Goal: Transaction & Acquisition: Purchase product/service

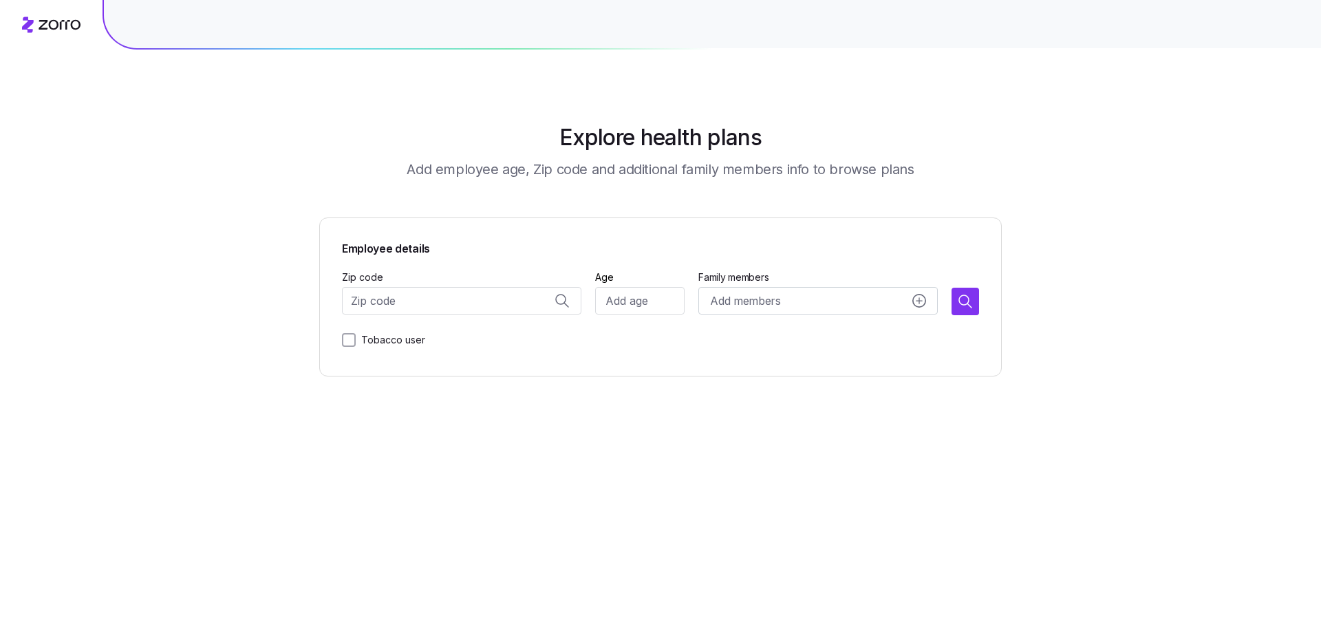
scroll to position [5884, 0]
click at [423, 295] on input "Zip code" at bounding box center [461, 301] width 239 height 28
click at [423, 334] on span "34219, [GEOGRAPHIC_DATA], [GEOGRAPHIC_DATA]" at bounding box center [475, 336] width 193 height 17
type input "34219, [GEOGRAPHIC_DATA], [GEOGRAPHIC_DATA]"
click at [604, 463] on main "Explore health plans Add employee age, Zip code and additional family members i…" at bounding box center [660, 313] width 682 height 627
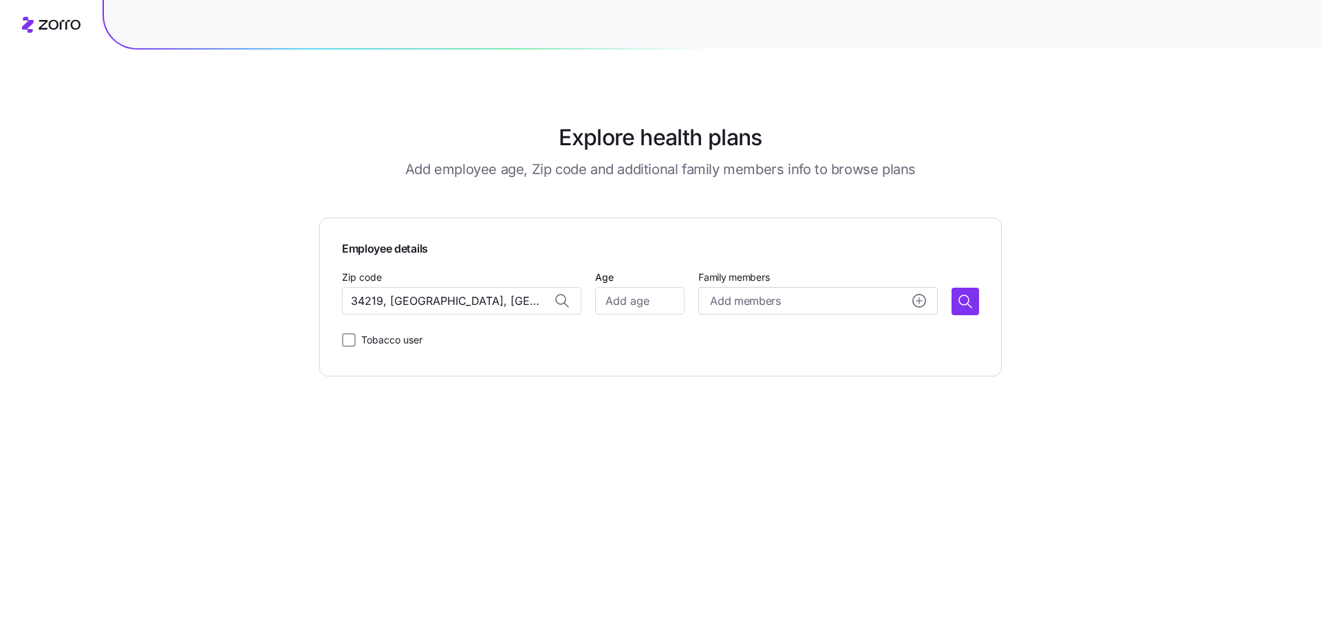
click at [118, 175] on div "Explore health plans Add employee age, Zip code and additional family members i…" at bounding box center [660, 313] width 1321 height 627
click at [805, 306] on div "Add members" at bounding box center [818, 300] width 216 height 17
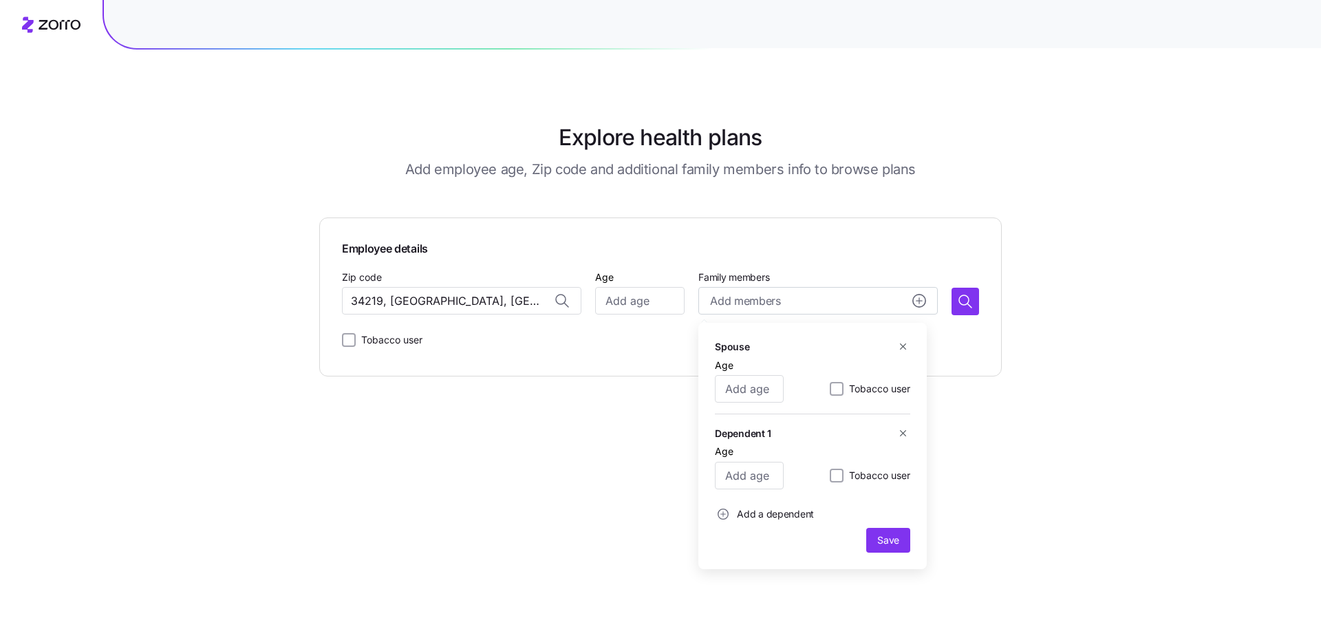
click at [1059, 329] on div "Explore health plans Add employee age, Zip code and additional family members i…" at bounding box center [660, 313] width 1321 height 627
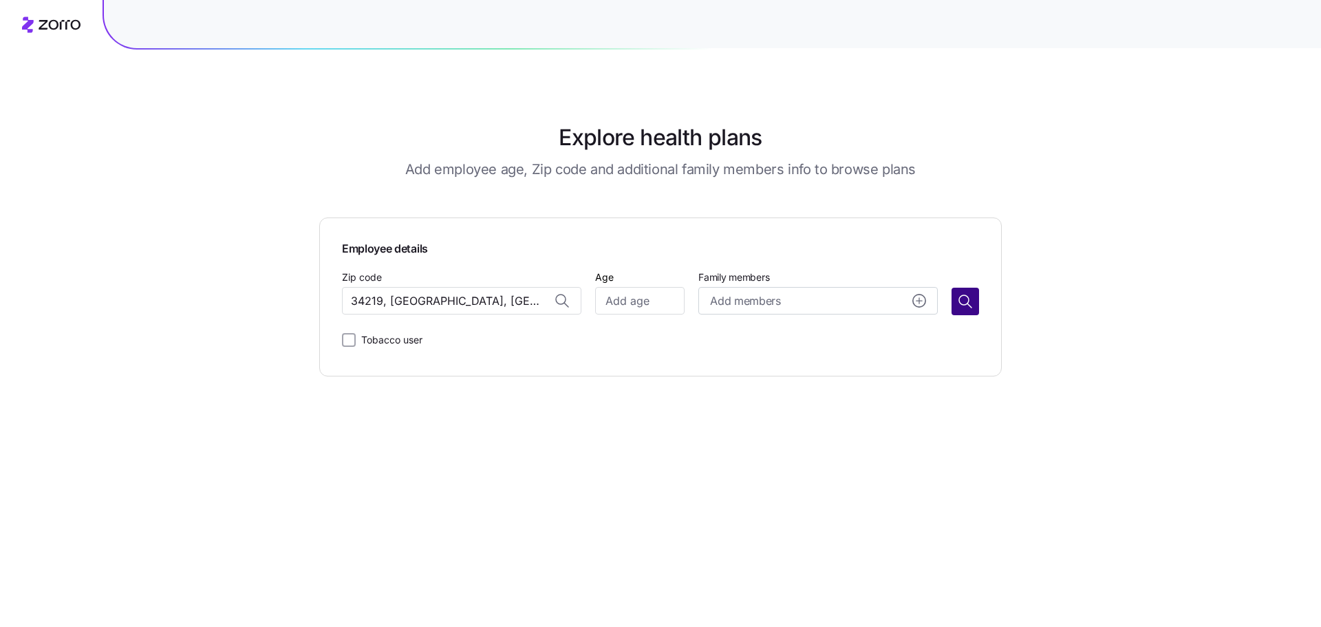
click at [965, 304] on icon "button" at bounding box center [965, 301] width 17 height 17
click at [642, 305] on input "Age" at bounding box center [639, 301] width 89 height 28
type input "58"
click at [958, 300] on icon "button" at bounding box center [965, 301] width 17 height 17
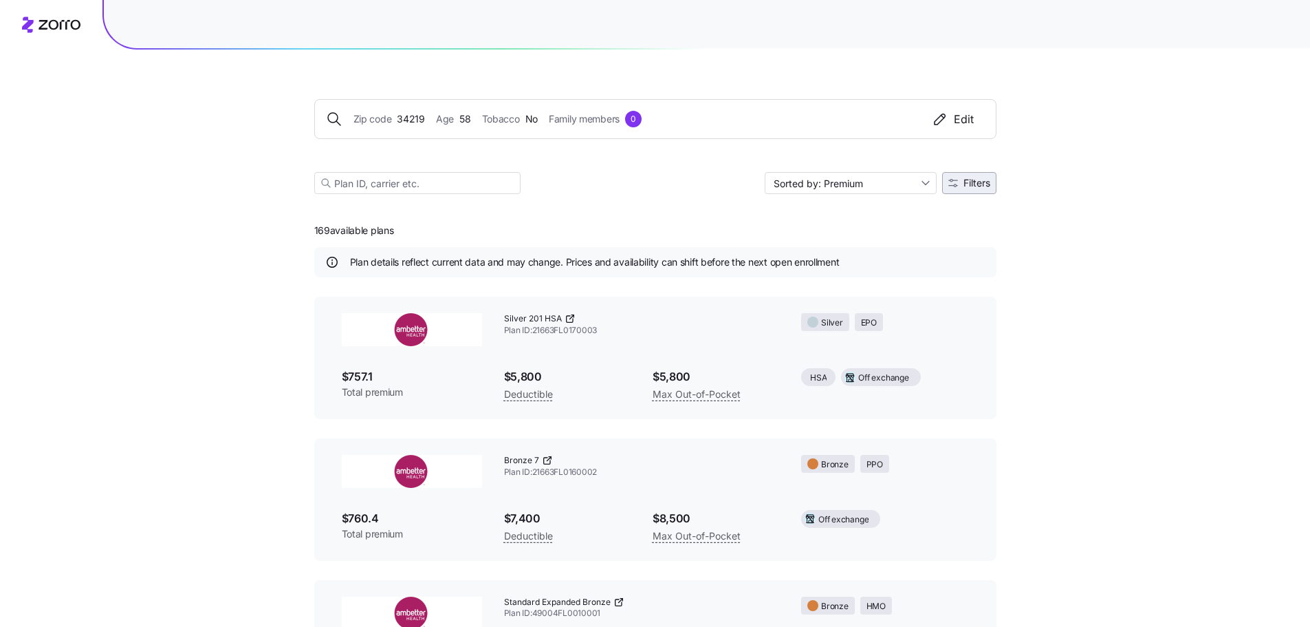
click at [979, 182] on span "Filters" at bounding box center [977, 183] width 27 height 10
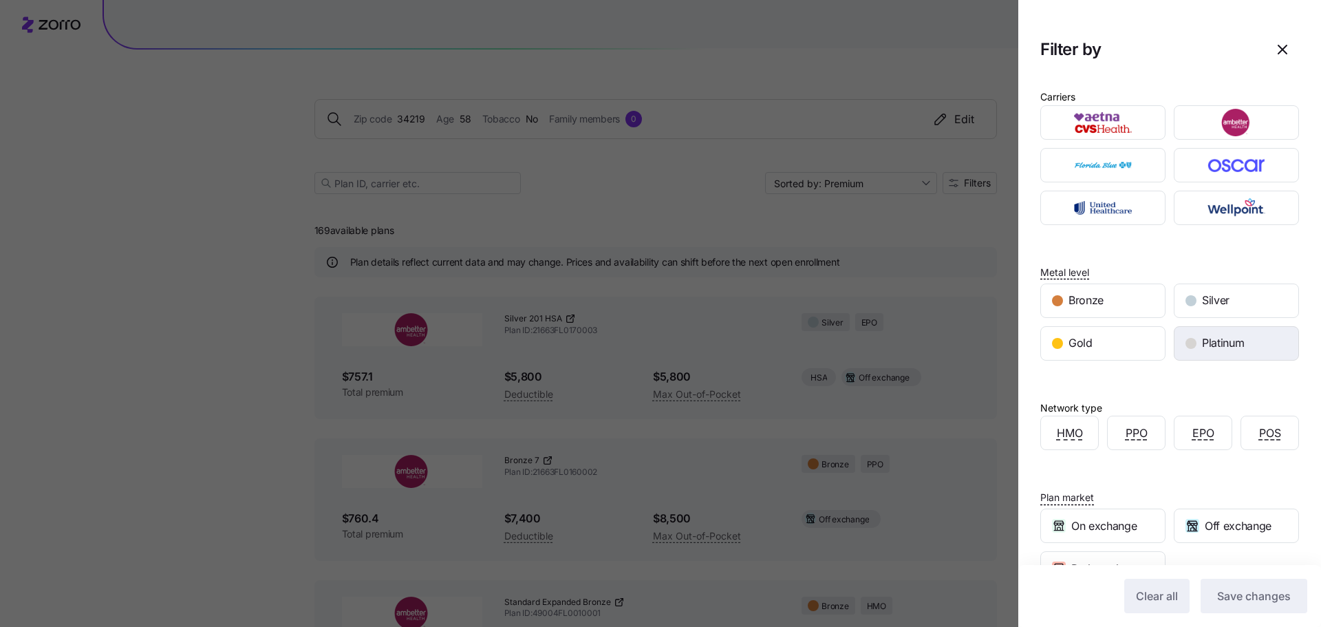
click at [1195, 353] on div "Platinum" at bounding box center [1236, 343] width 124 height 33
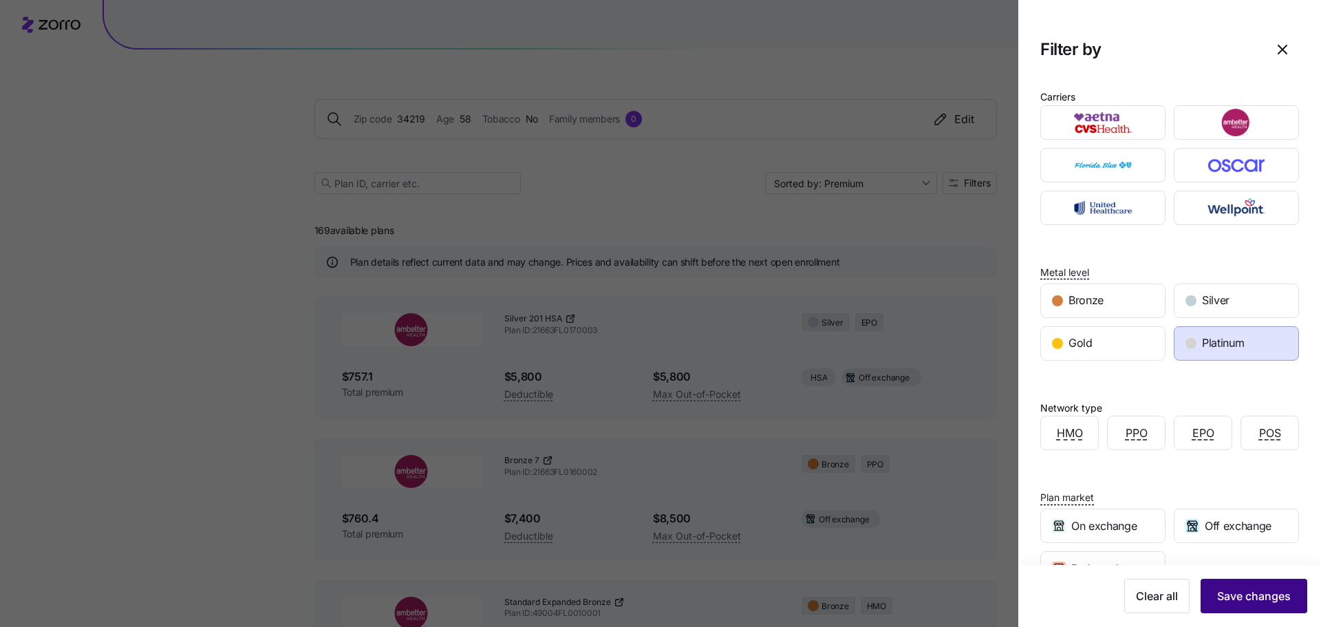
click at [1222, 600] on span "Save changes" at bounding box center [1254, 595] width 74 height 17
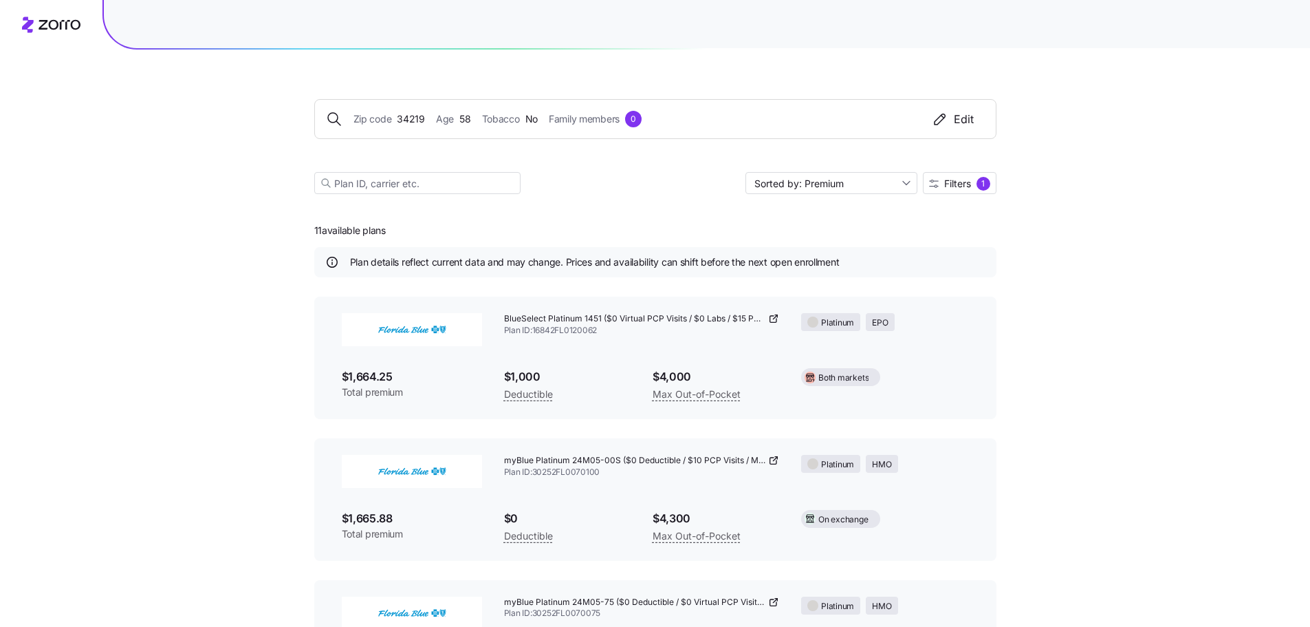
click at [966, 187] on span "Filters" at bounding box center [957, 184] width 27 height 10
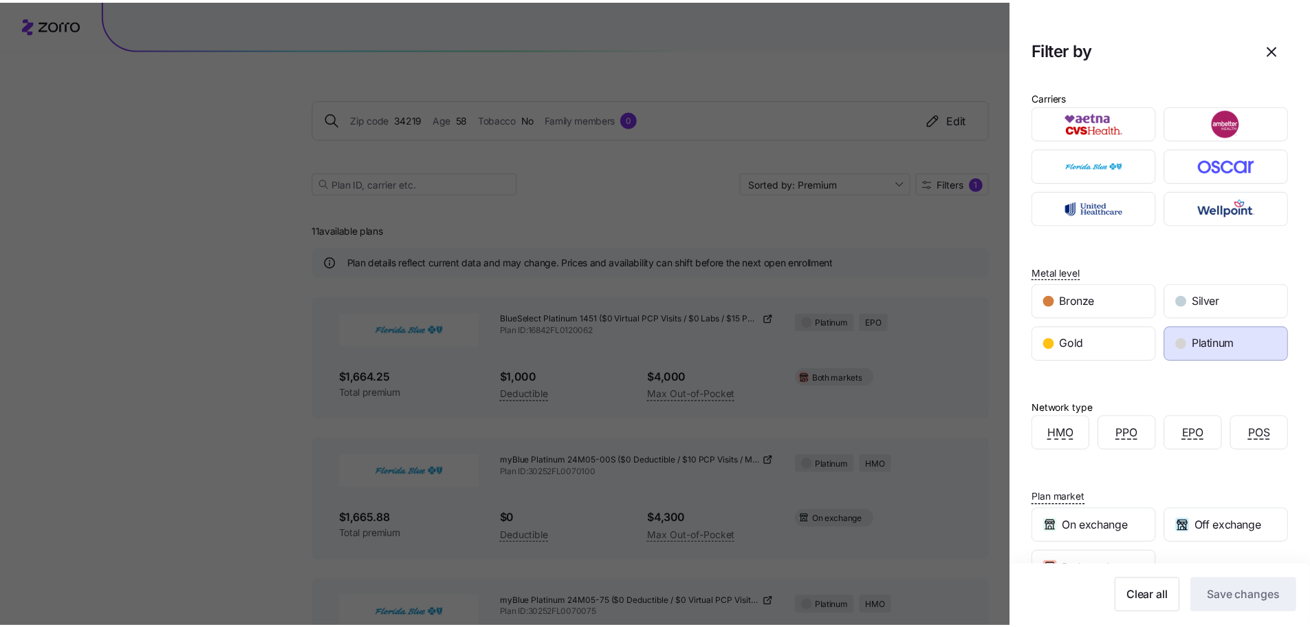
scroll to position [136, 0]
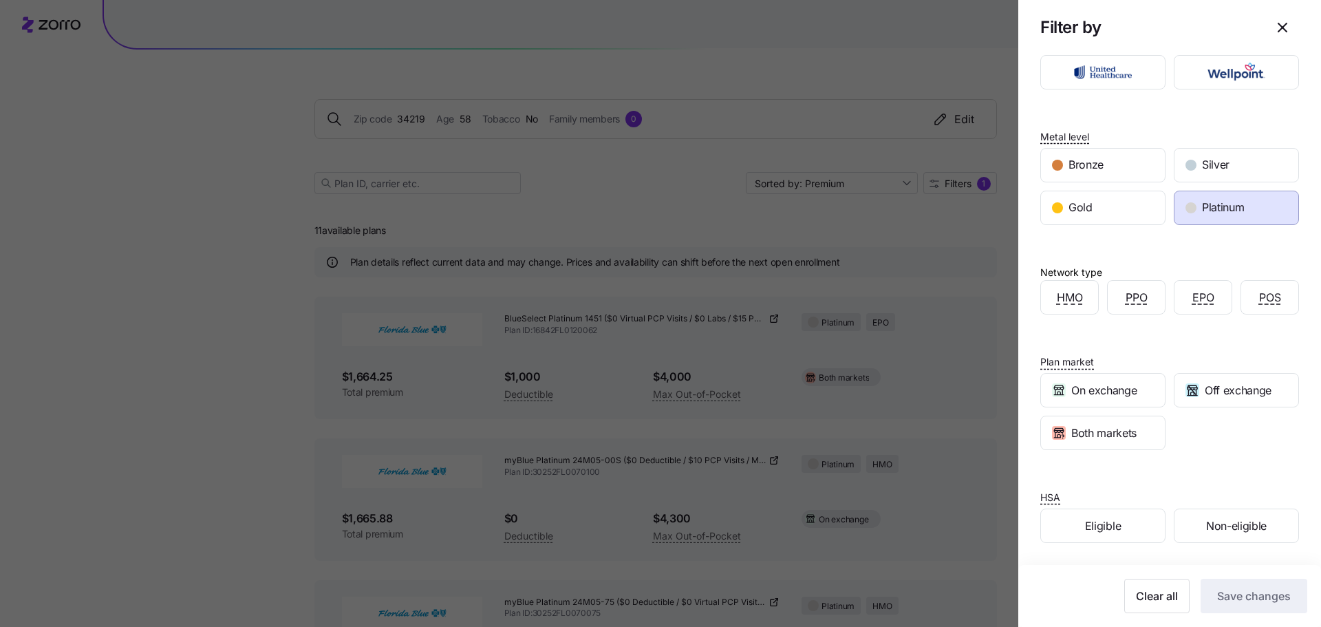
click at [651, 183] on div at bounding box center [660, 313] width 1321 height 627
